Goal: Task Accomplishment & Management: Use online tool/utility

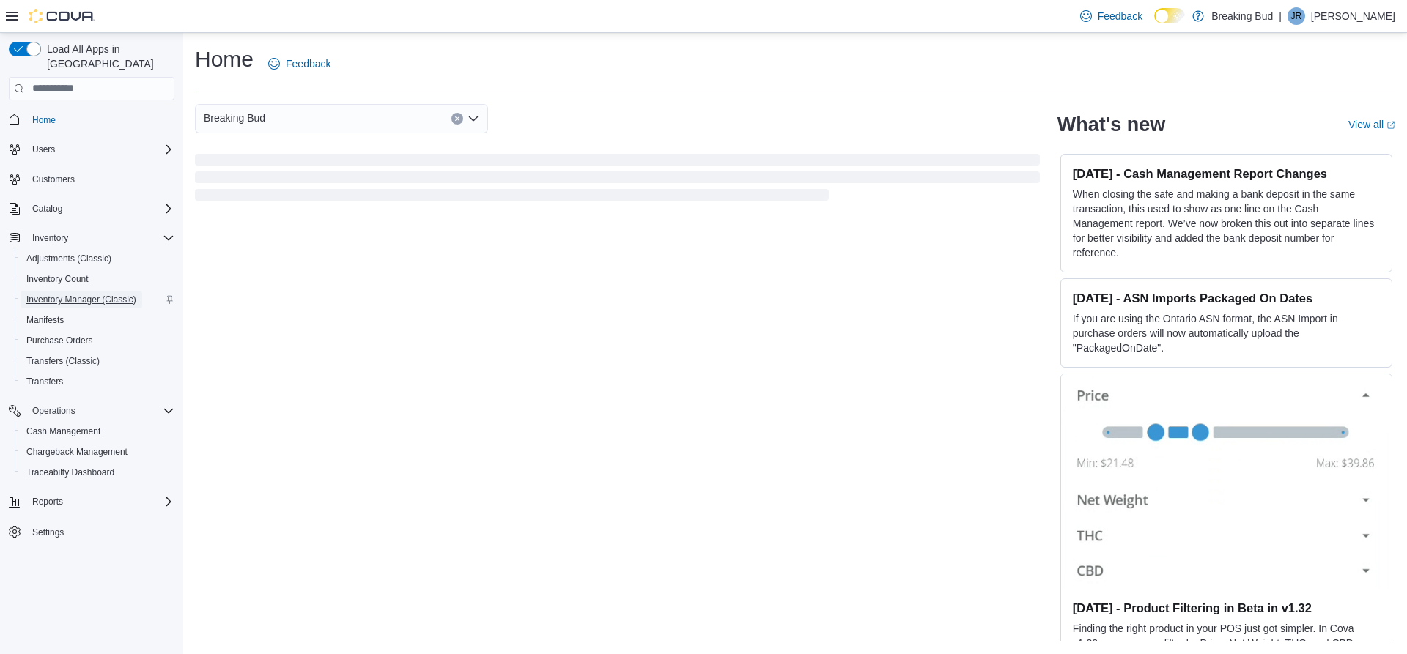
click at [101, 291] on span "Inventory Manager (Classic)" at bounding box center [81, 300] width 110 height 18
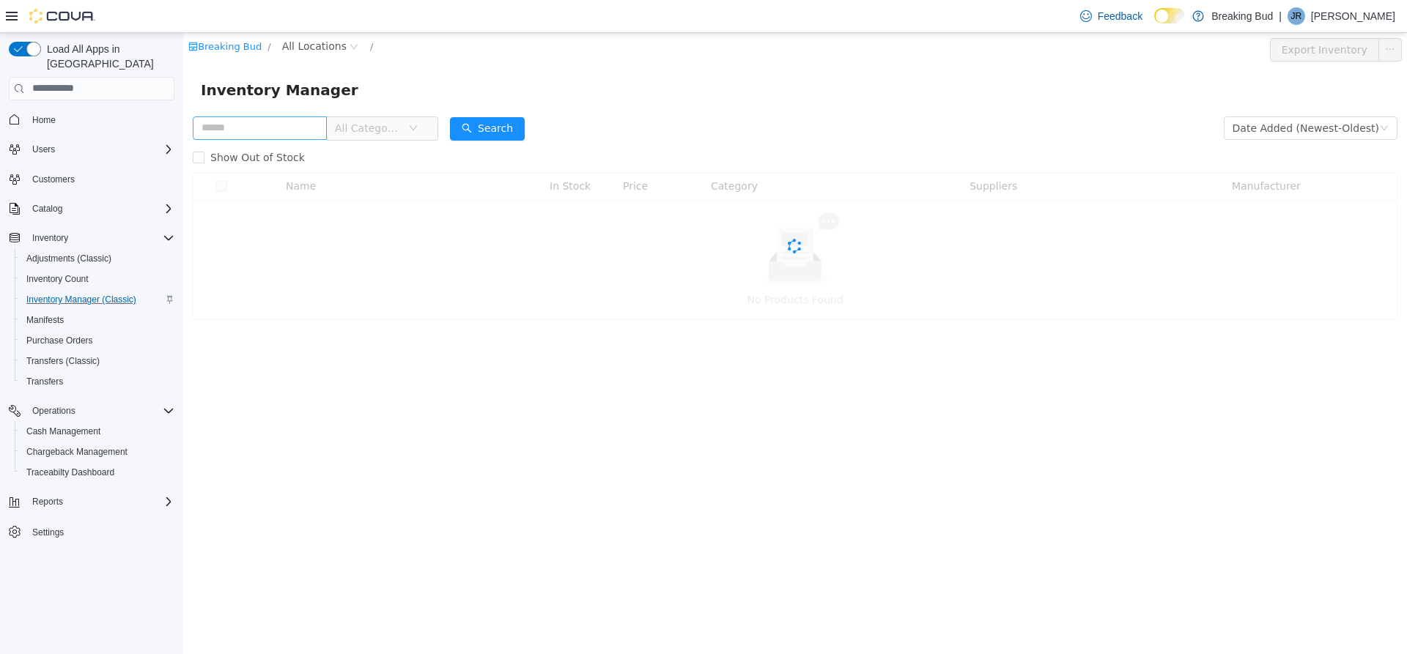
click at [264, 126] on input "text" at bounding box center [260, 127] width 134 height 23
type input "*"
type input "***"
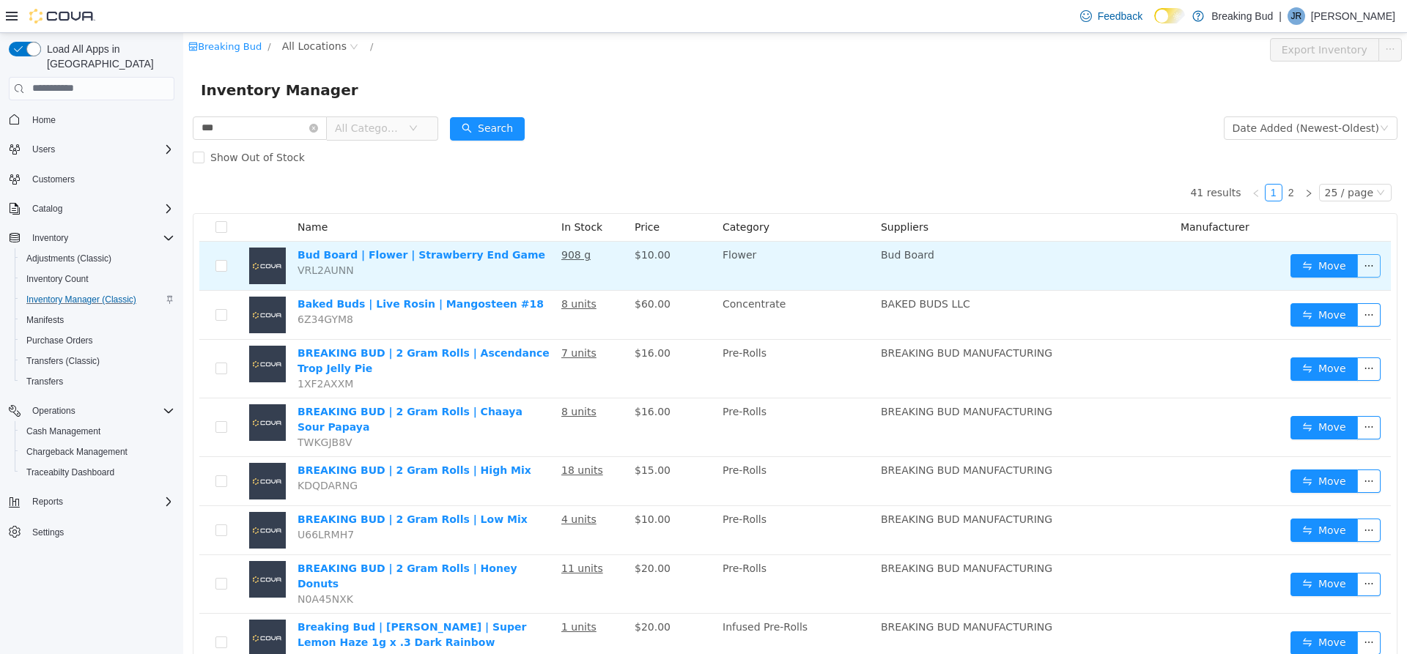
click at [1357, 263] on button "button" at bounding box center [1368, 264] width 23 height 23
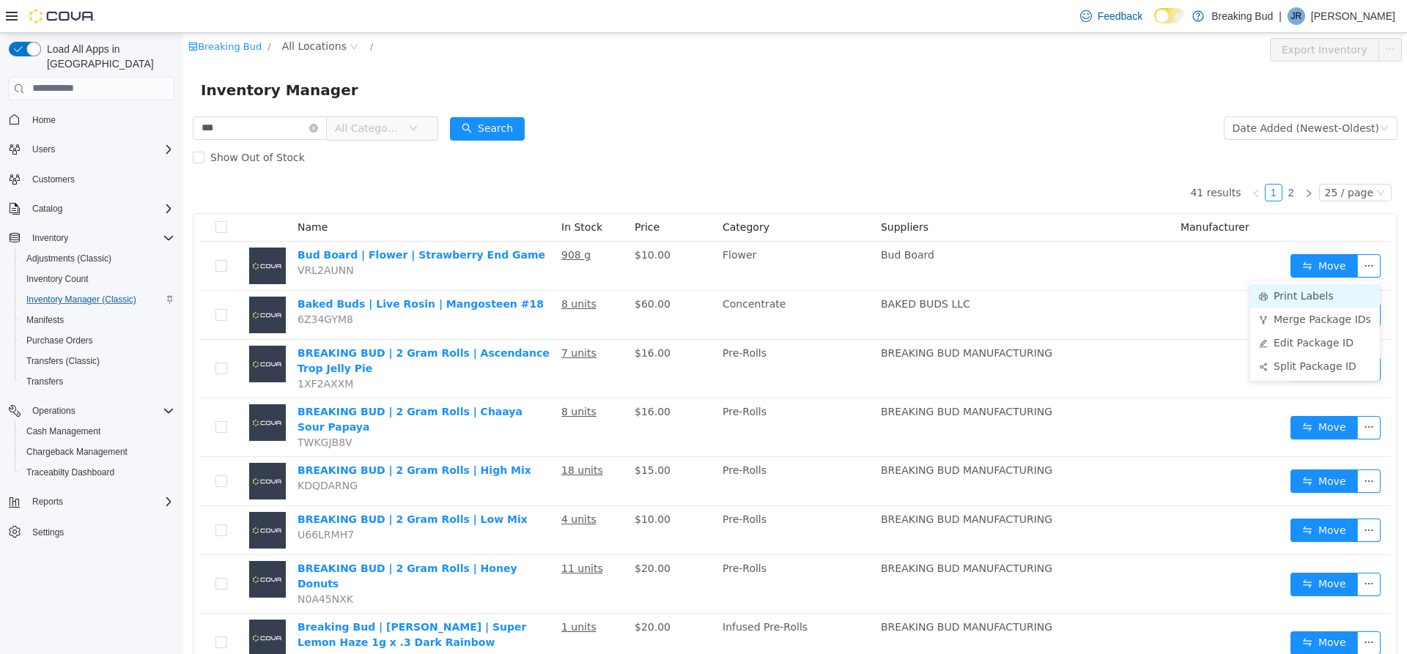
click at [1311, 292] on li "Print Labels" at bounding box center [1315, 295] width 130 height 23
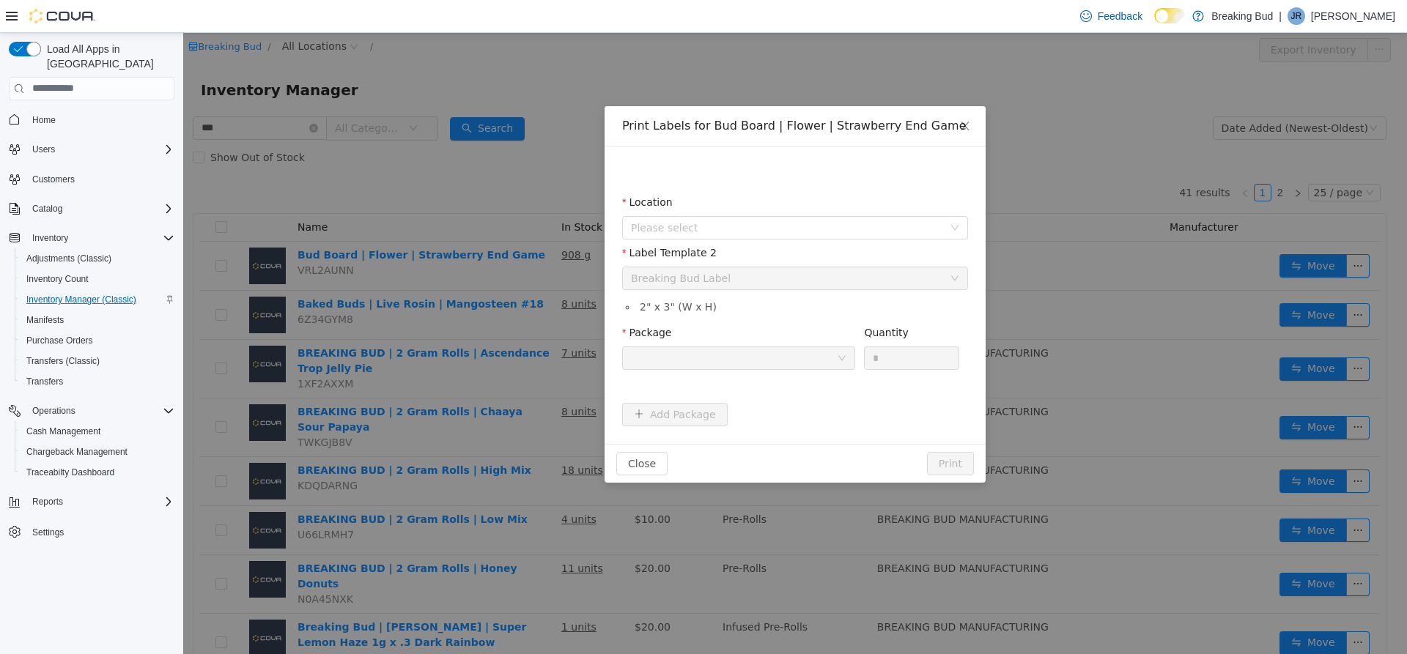
click at [695, 204] on div "Location" at bounding box center [795, 204] width 346 height 21
click at [687, 220] on span "Please select" at bounding box center [787, 227] width 312 height 15
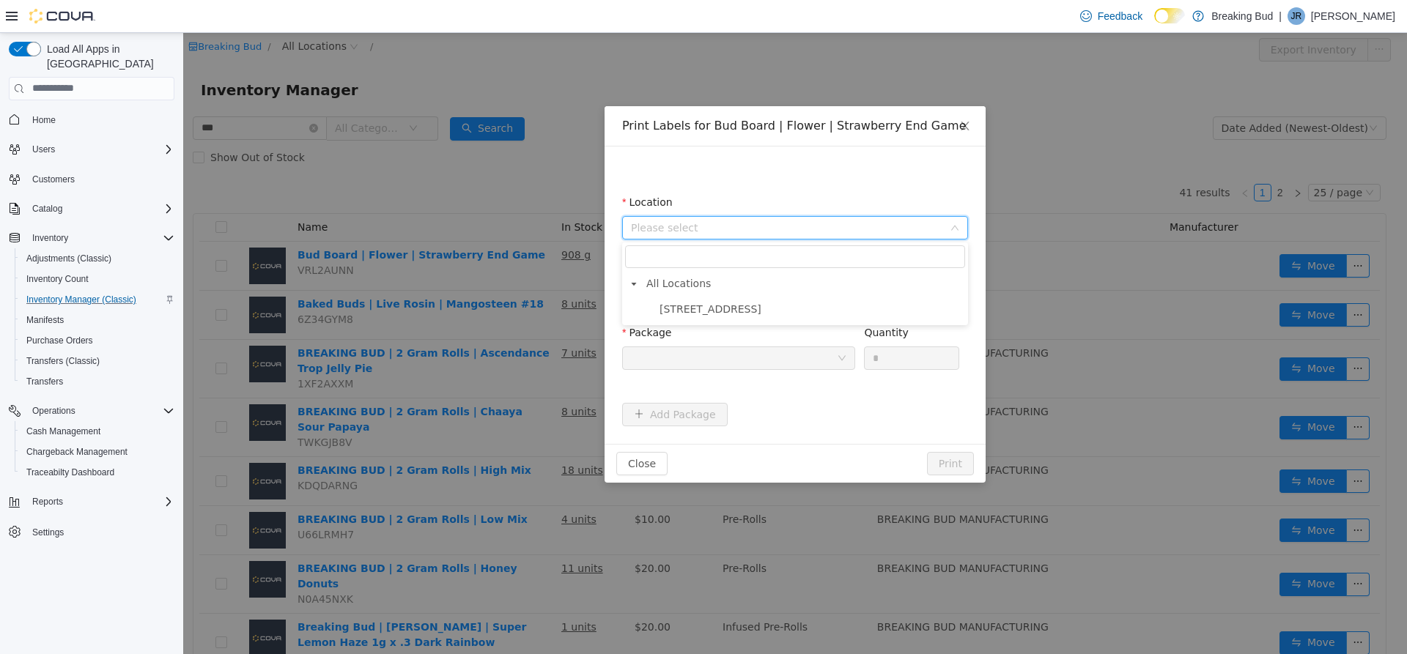
click at [722, 306] on span "[STREET_ADDRESS]" at bounding box center [710, 309] width 102 height 12
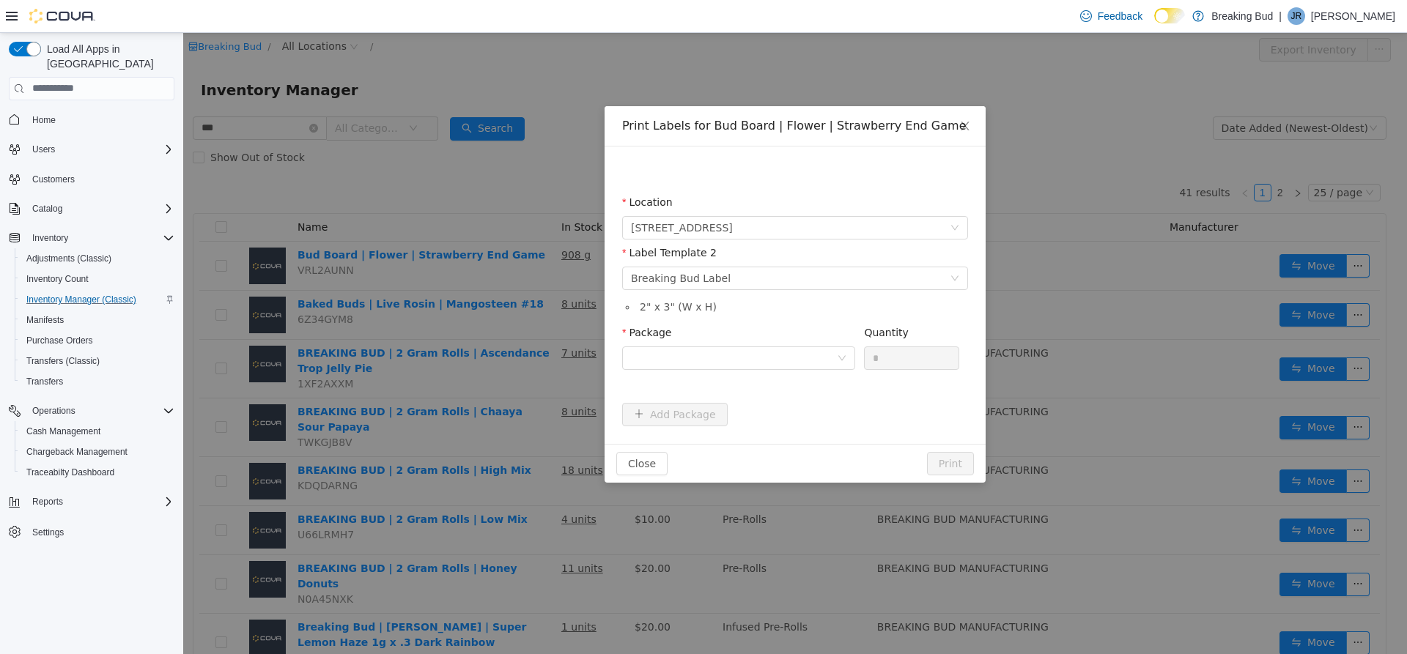
click at [673, 264] on div "Label Template 2" at bounding box center [795, 255] width 346 height 21
click at [675, 279] on div "Breaking Bud Label" at bounding box center [681, 278] width 100 height 22
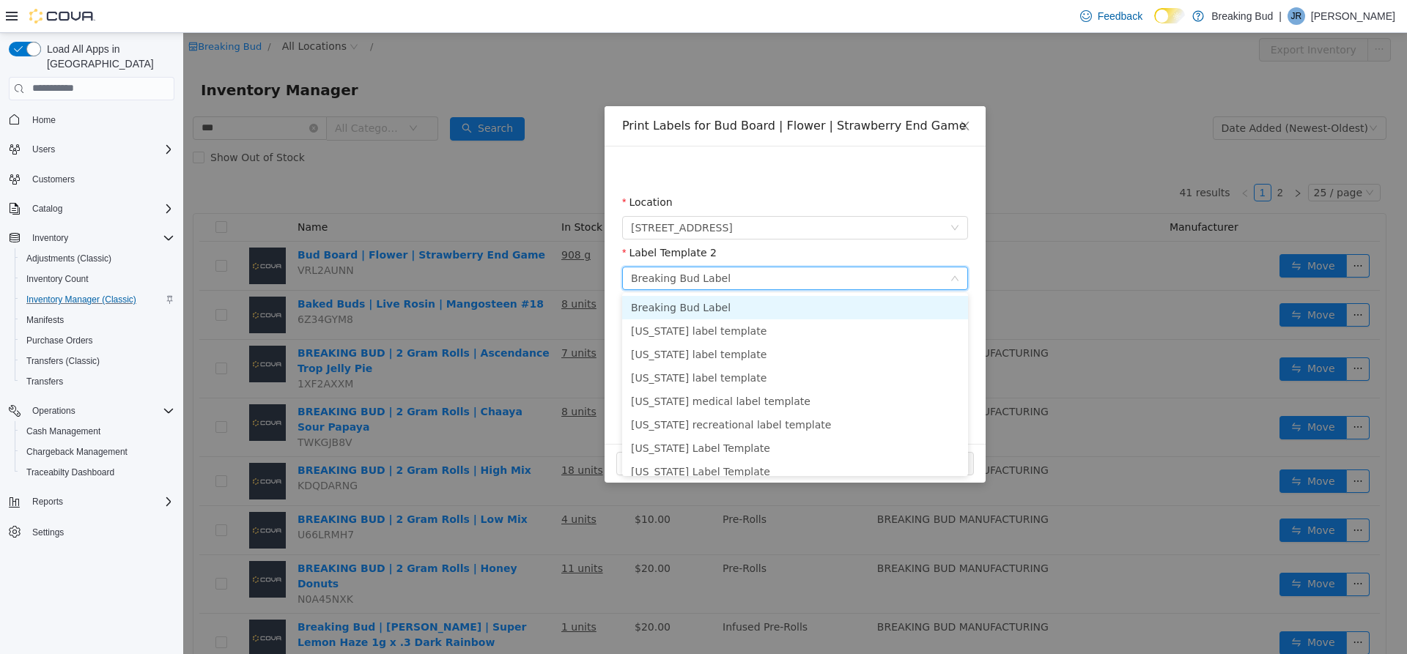
click at [727, 312] on li "Breaking Bud Label" at bounding box center [795, 306] width 346 height 23
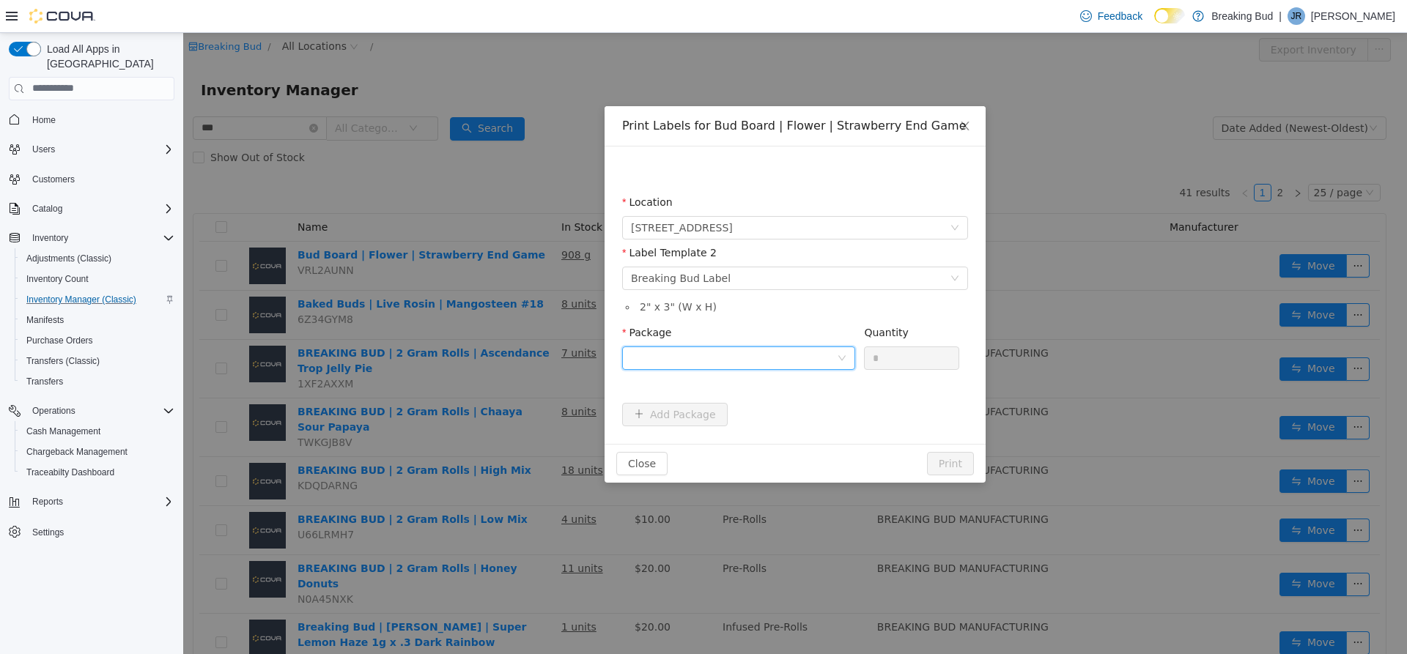
click at [725, 355] on div at bounding box center [734, 358] width 206 height 22
click at [728, 412] on li "5658550276370321" at bounding box center [738, 410] width 233 height 23
click at [969, 451] on button "Print" at bounding box center [950, 462] width 47 height 23
